Goal: Task Accomplishment & Management: Use online tool/utility

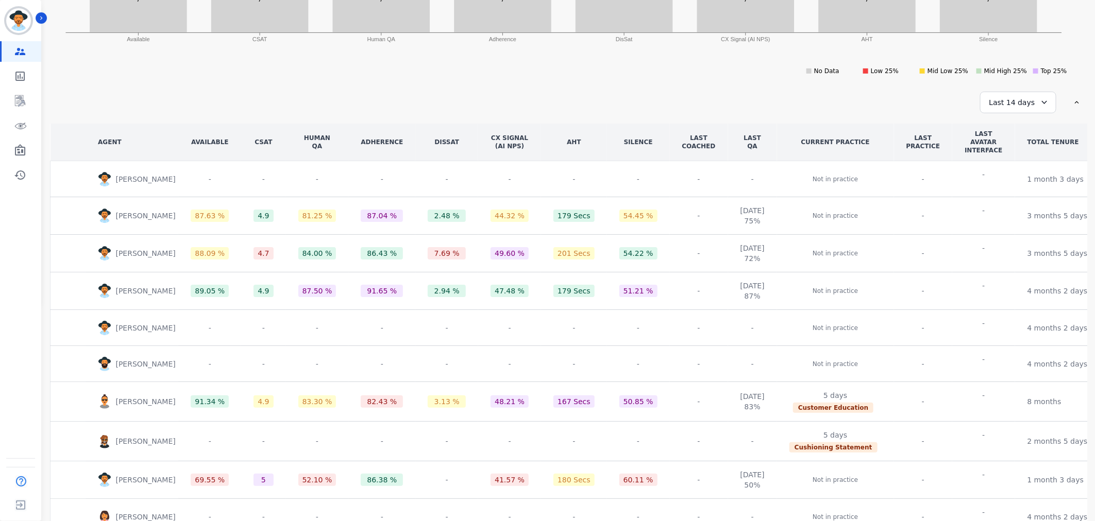
scroll to position [47, 0]
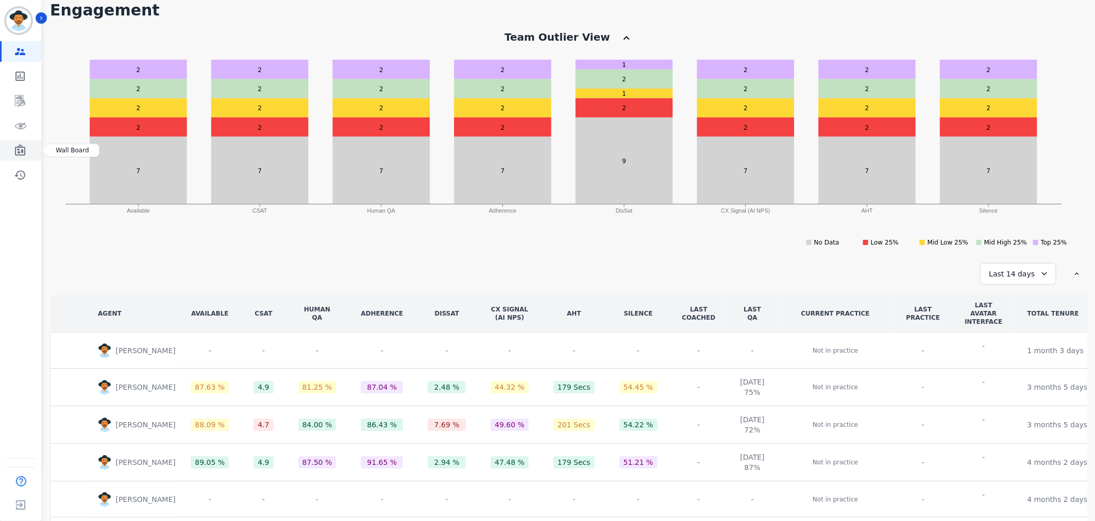
click at [9, 151] on link "Sidebar" at bounding box center [22, 150] width 40 height 21
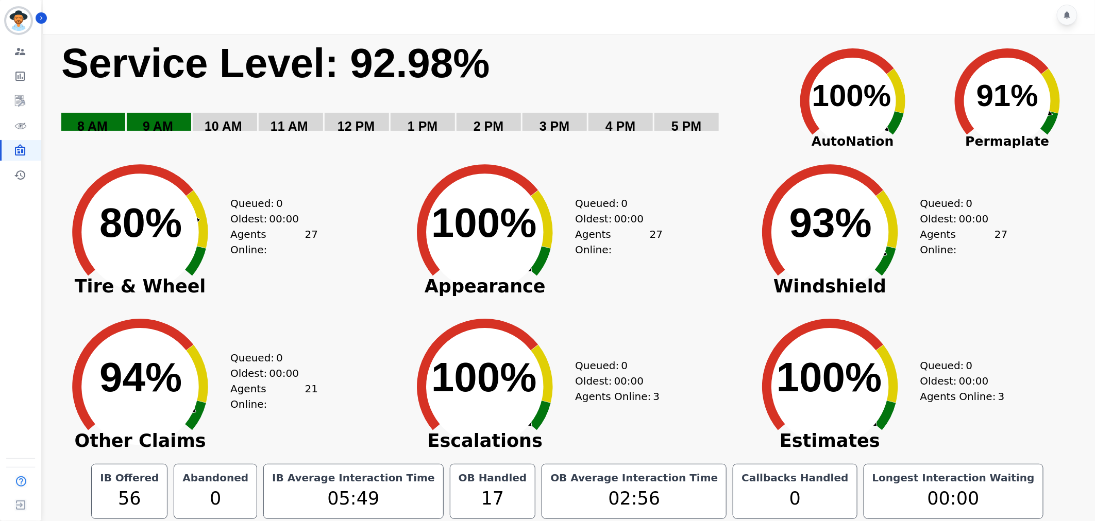
scroll to position [6, 0]
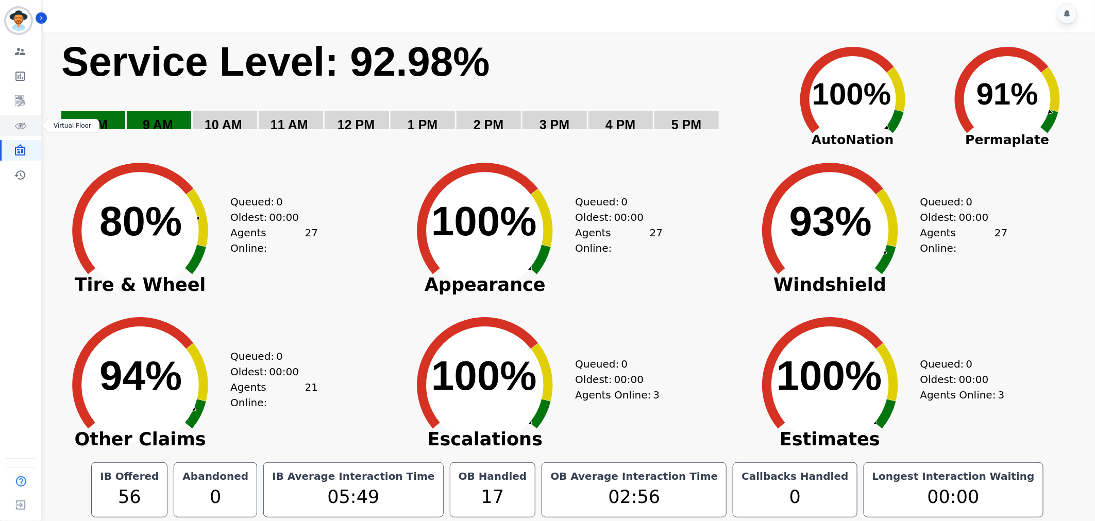
click at [29, 134] on link "Sidebar" at bounding box center [22, 125] width 40 height 21
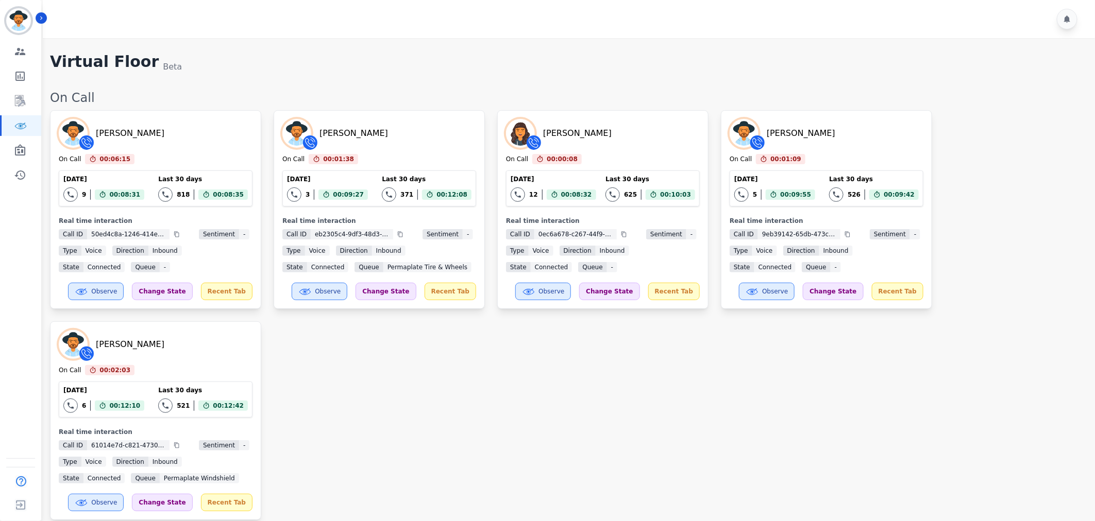
click at [627, 392] on div "[PERSON_NAME] On Call 00:06:15 Current State: On Call [DATE] 9 Total interactio…" at bounding box center [567, 315] width 1035 height 410
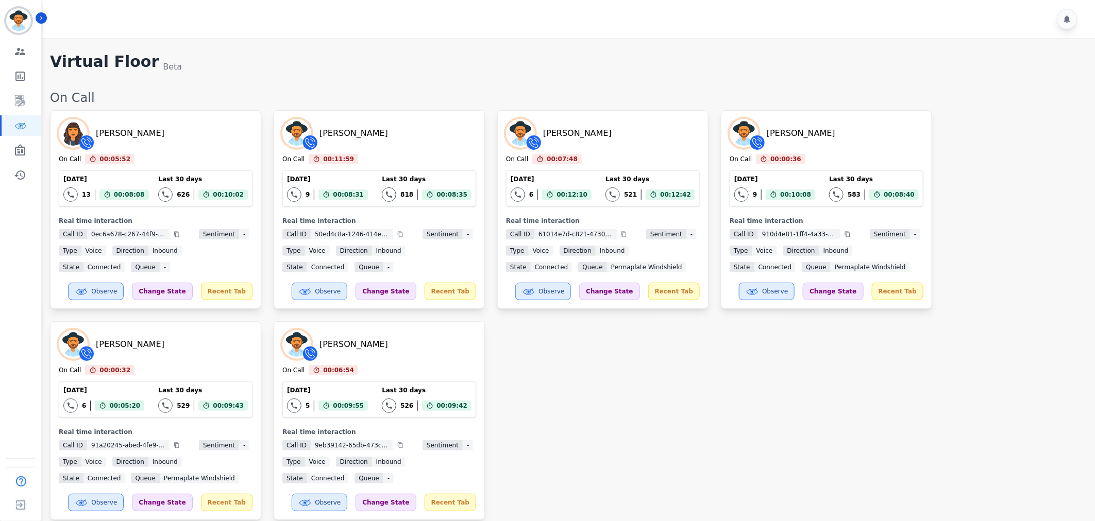
click at [846, 433] on div "[PERSON_NAME] On Call 00:05:52 Current State: On Call [DATE] 13 Total interacti…" at bounding box center [567, 315] width 1035 height 410
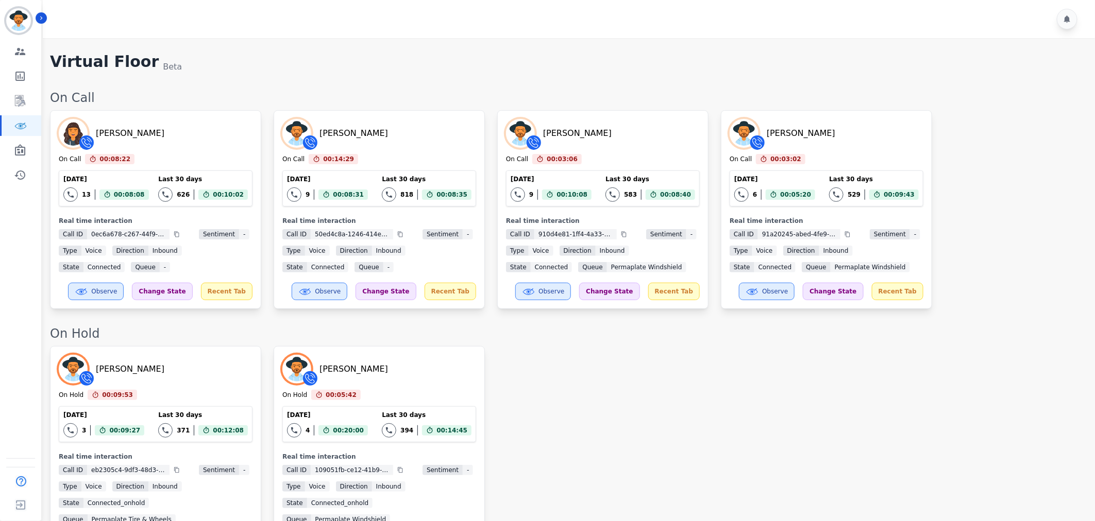
click at [800, 400] on div "[PERSON_NAME] On Hold 00:09:53 Current State: On Hold [DATE] 3 Total interactio…" at bounding box center [567, 453] width 1035 height 215
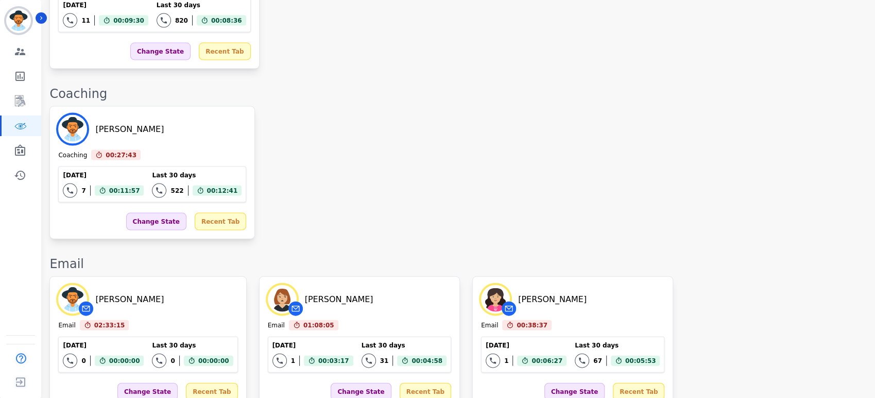
scroll to position [1327, 0]
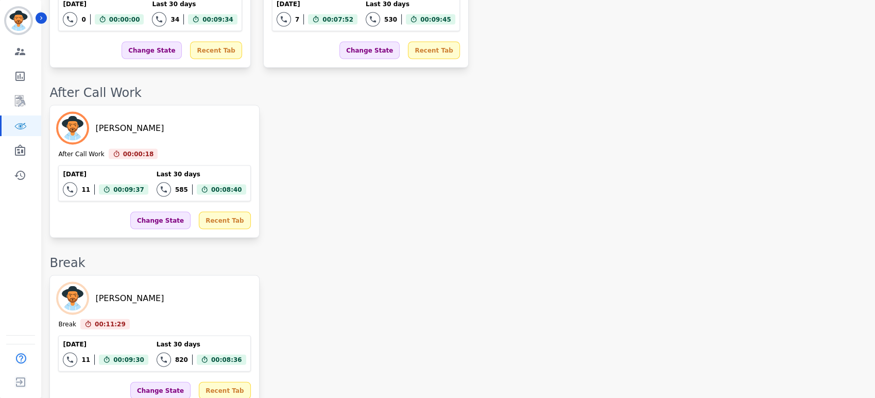
click at [375, 92] on div "On Call [PERSON_NAME] On Call 00:00:21 Current State: On Call [DATE] 6 Total in…" at bounding box center [457, 215] width 816 height 2907
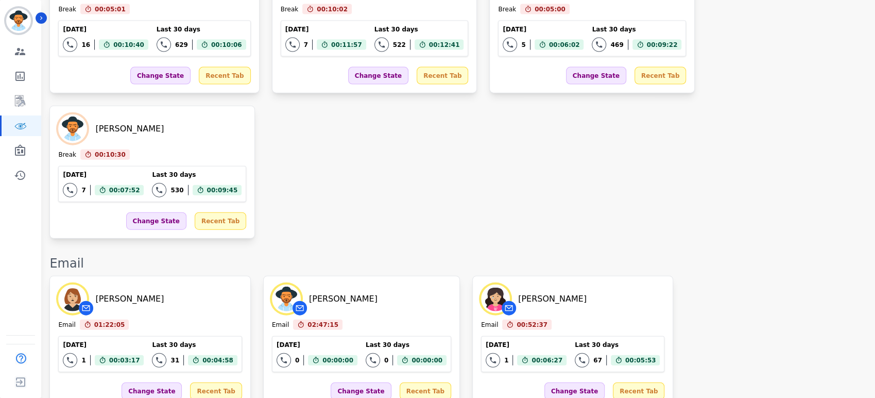
scroll to position [1410, 0]
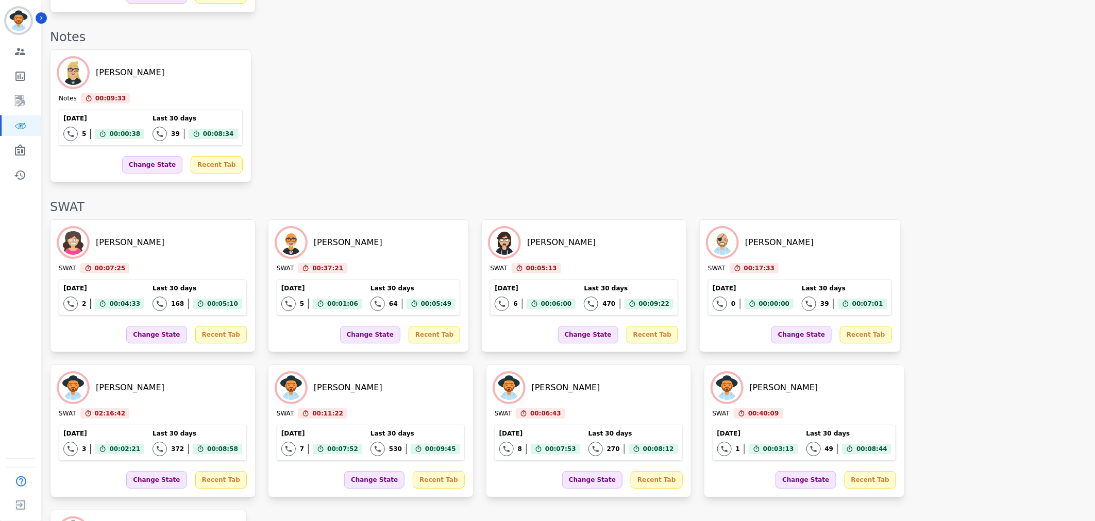
scroll to position [1943, 0]
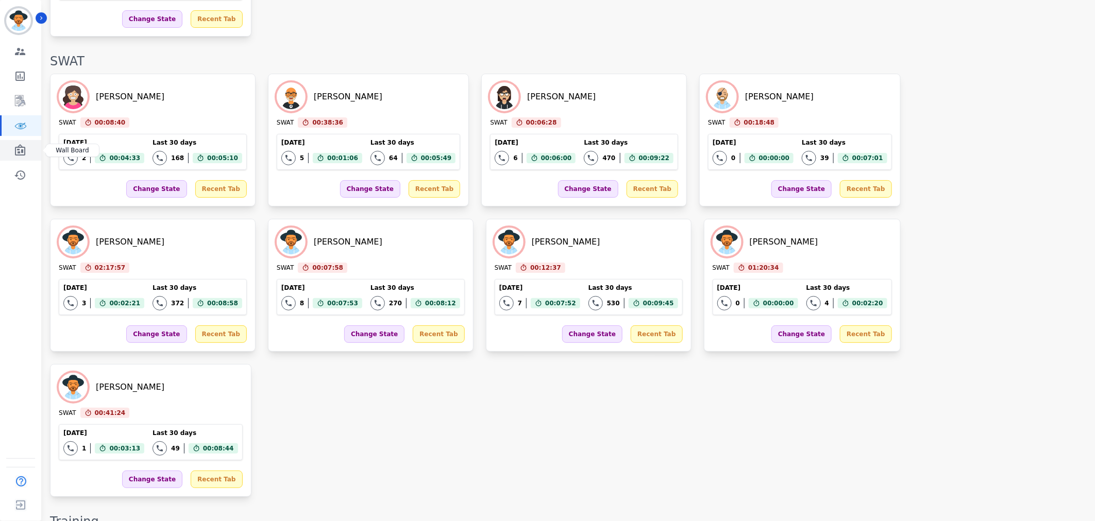
click at [19, 154] on icon "Sidebar" at bounding box center [20, 150] width 12 height 12
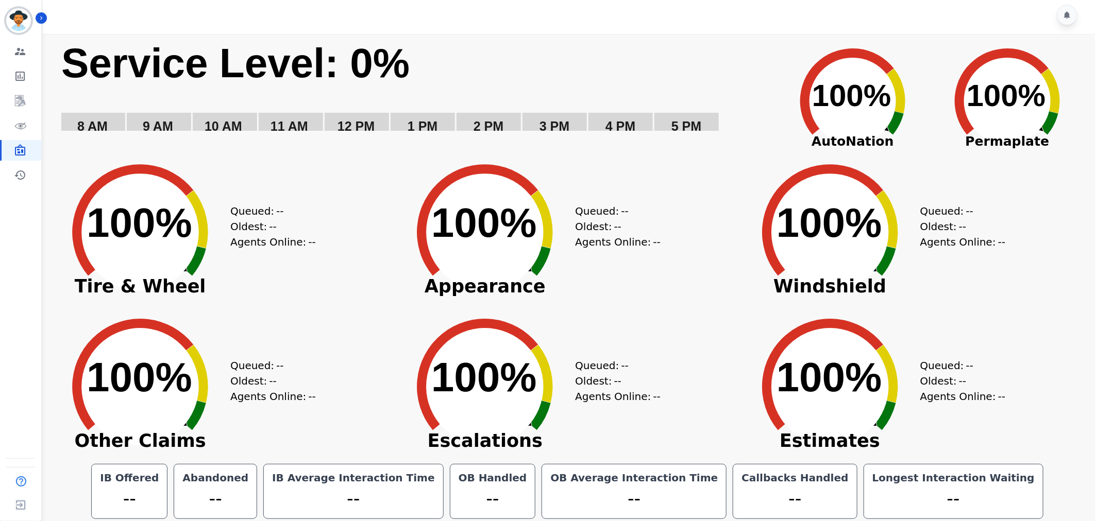
scroll to position [6, 0]
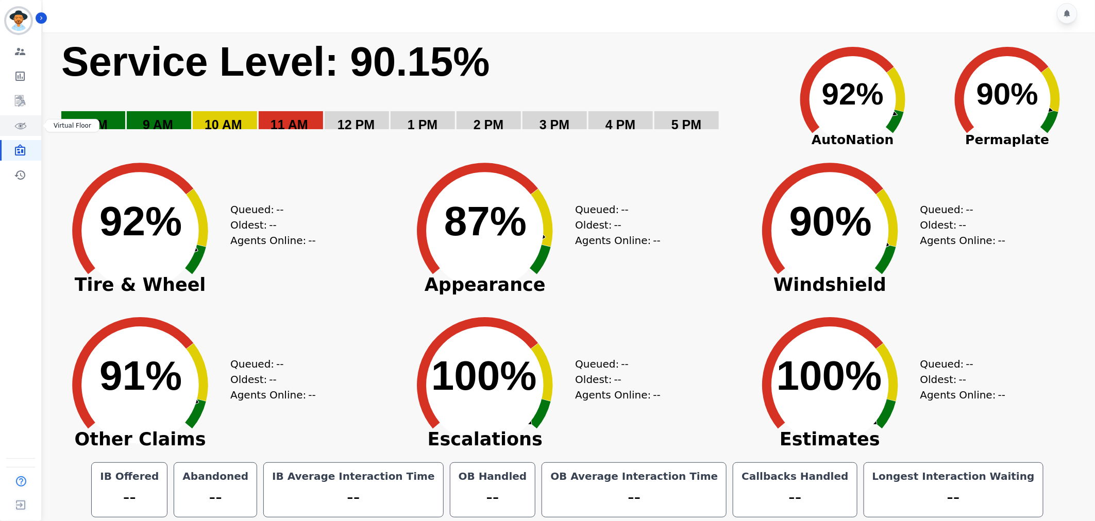
click at [14, 122] on icon "Sidebar" at bounding box center [20, 126] width 12 height 12
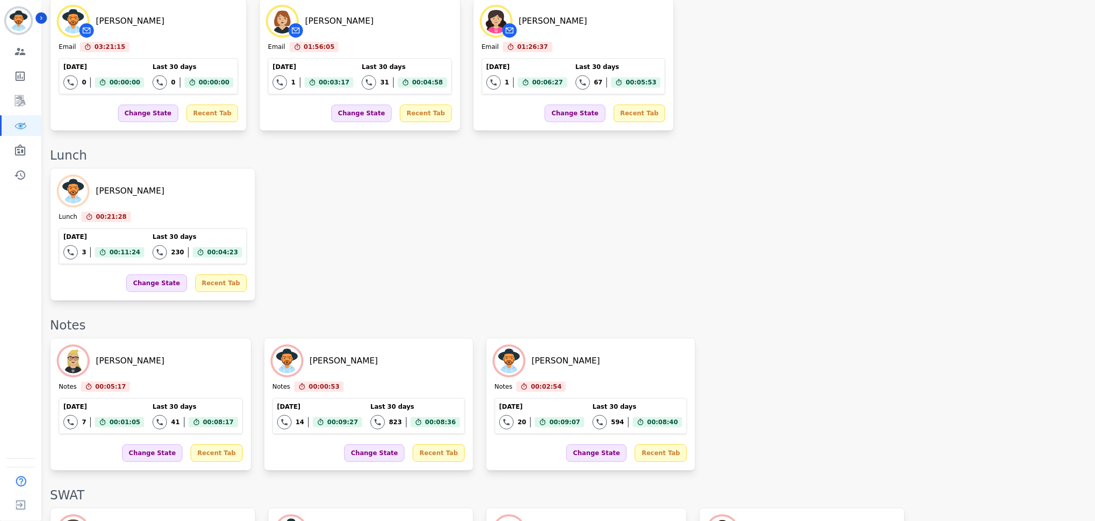
scroll to position [1791, 0]
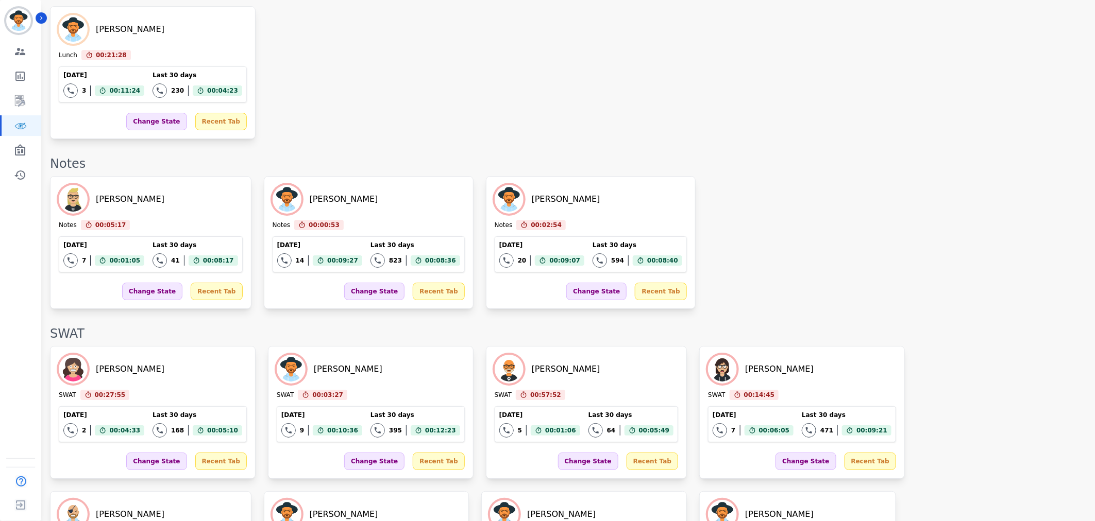
click at [945, 230] on div "[PERSON_NAME] Notes 00:05:17 Current State: Notes [DATE] 7 Total interactions c…" at bounding box center [567, 242] width 1035 height 133
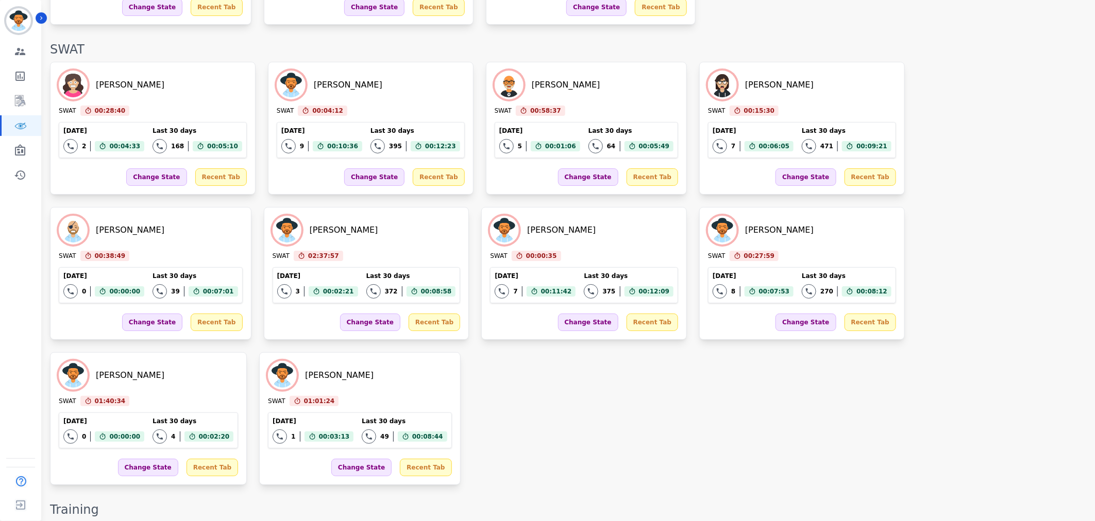
scroll to position [1893, 0]
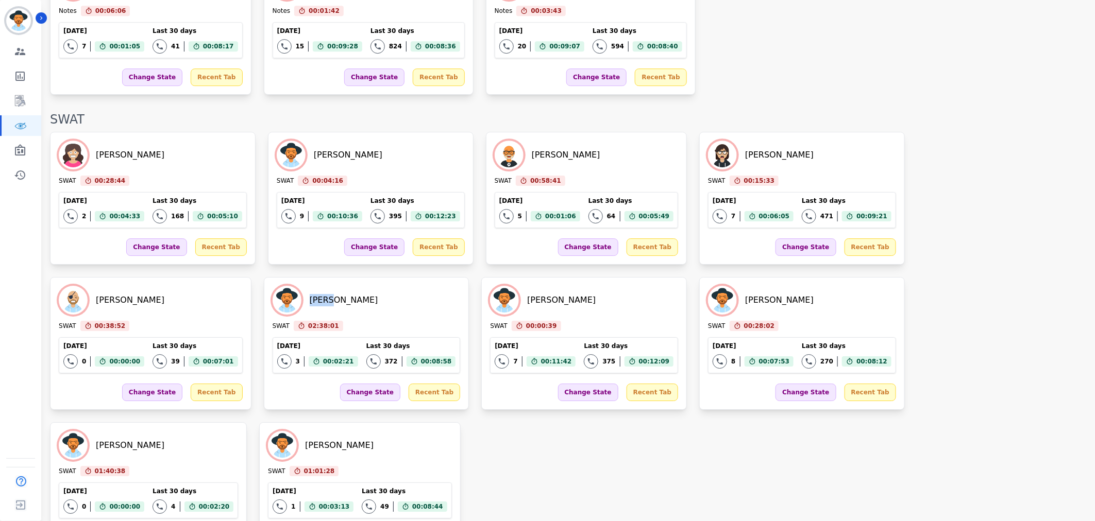
scroll to position [1583, 0]
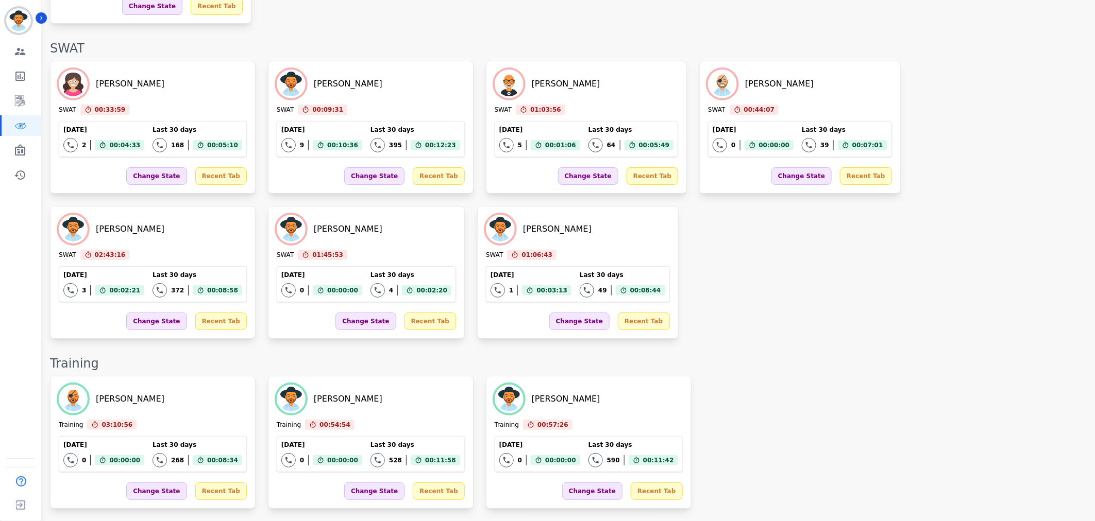
scroll to position [1810, 0]
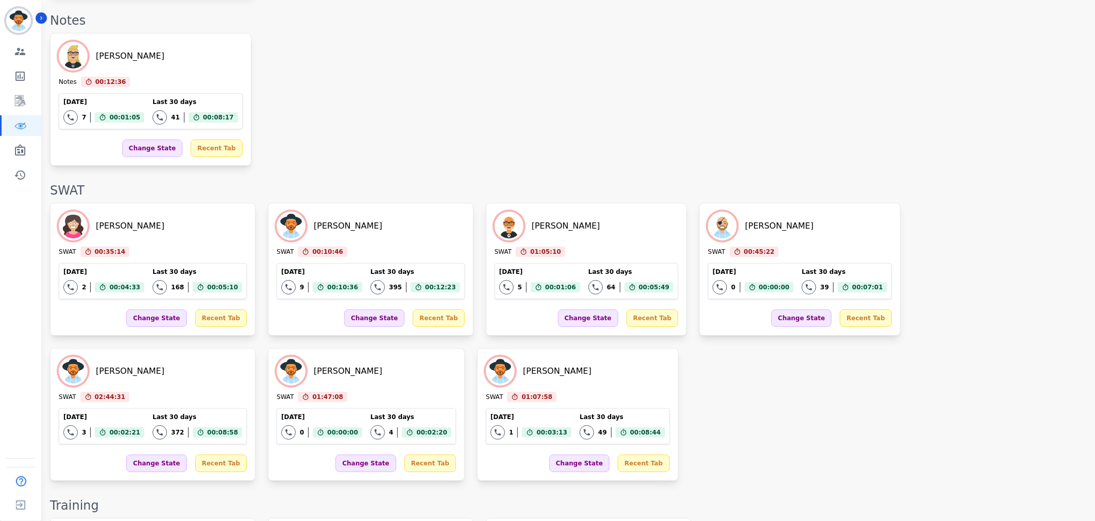
click at [707, 317] on div "[PERSON_NAME] SWAT 00:35:14 Current State: SWAT [DATE] 2 Total interactions cou…" at bounding box center [567, 342] width 1035 height 278
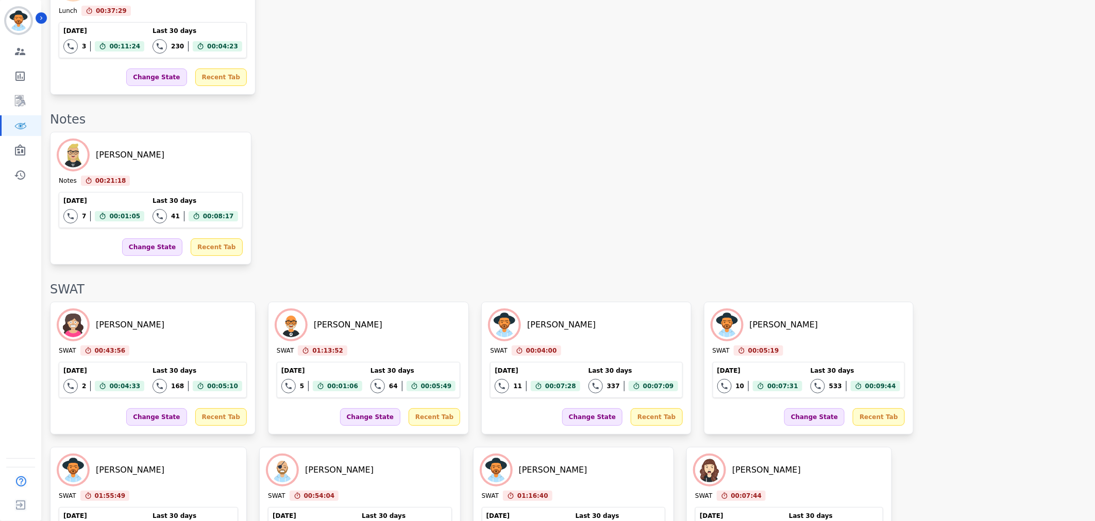
scroll to position [2002, 0]
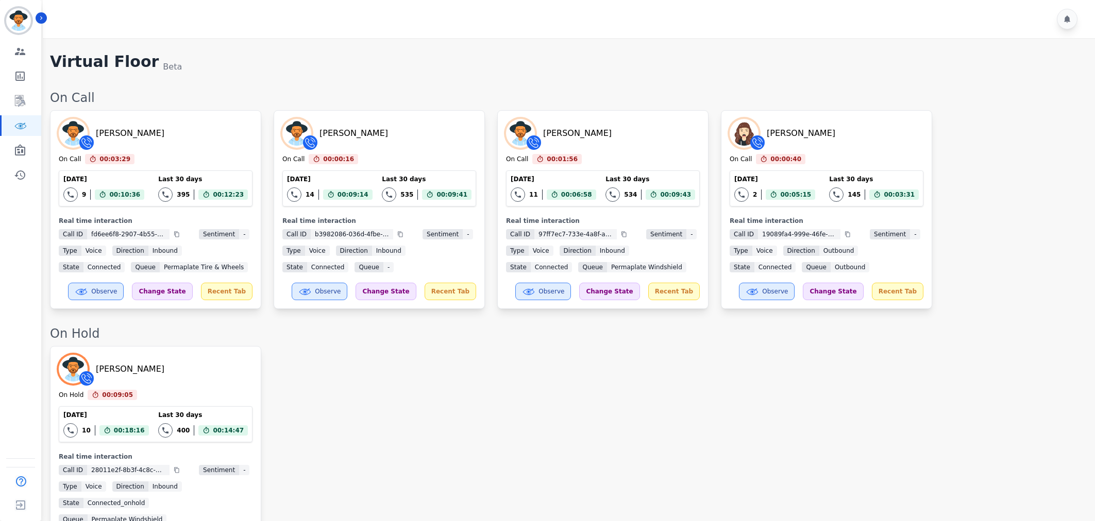
scroll to position [1495, 0]
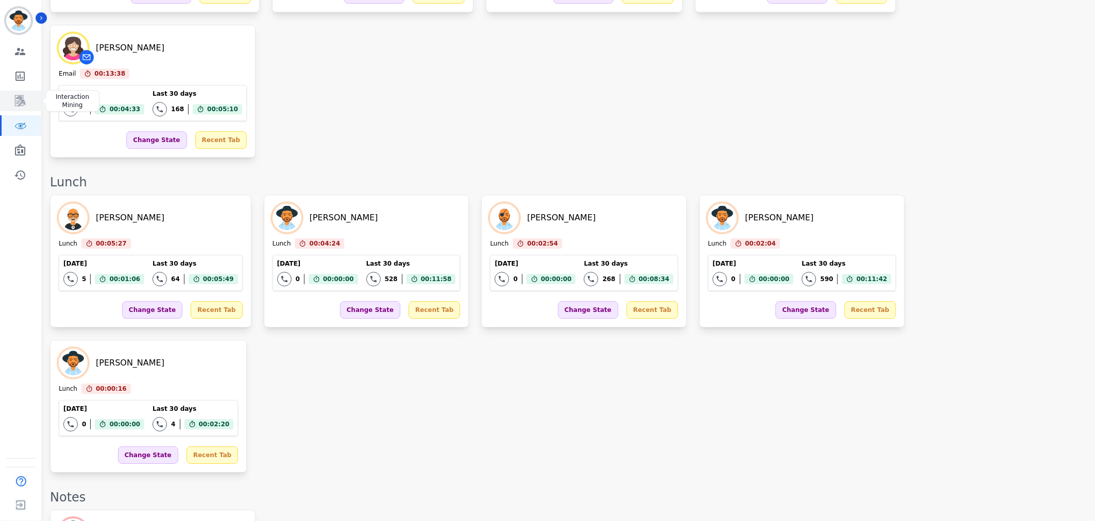
click at [25, 103] on icon "Sidebar" at bounding box center [20, 101] width 12 height 12
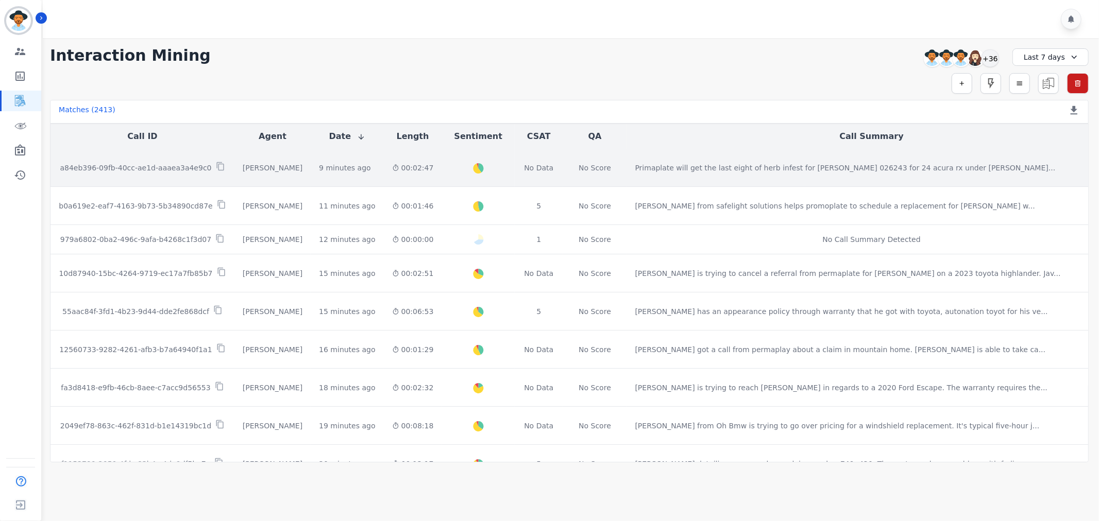
click at [192, 169] on p "a84eb396-09fb-40cc-ae1d-aaaea3a4e9c0" at bounding box center [135, 168] width 151 height 10
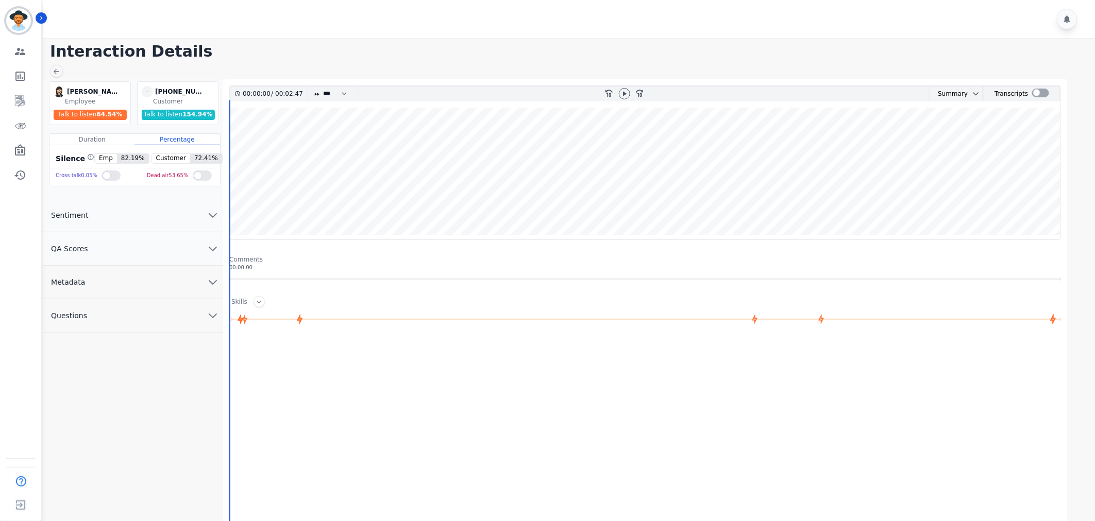
click at [192, 251] on button "QA Scores" at bounding box center [133, 248] width 180 height 33
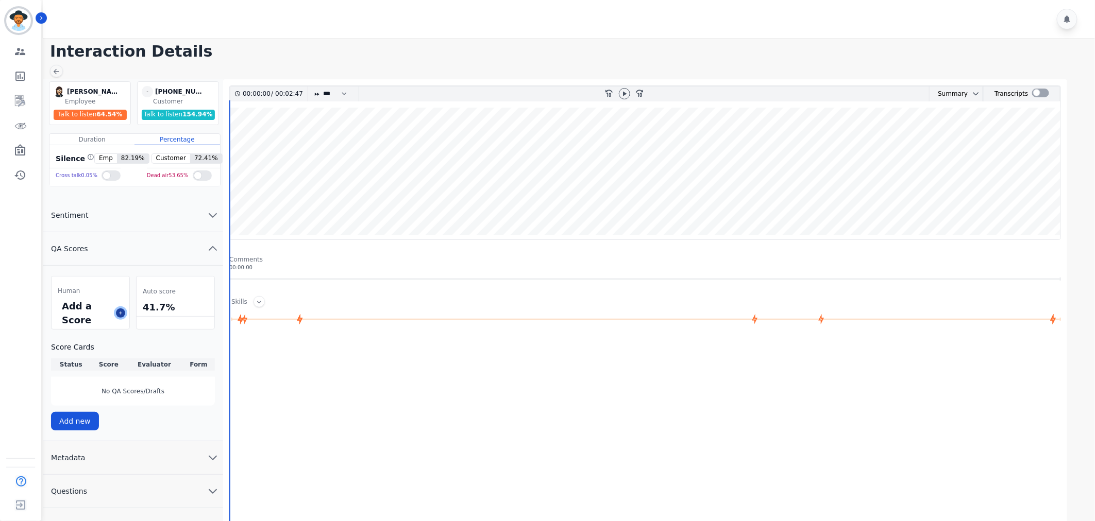
click at [121, 311] on icon at bounding box center [120, 313] width 5 height 5
